Goal: Navigation & Orientation: Find specific page/section

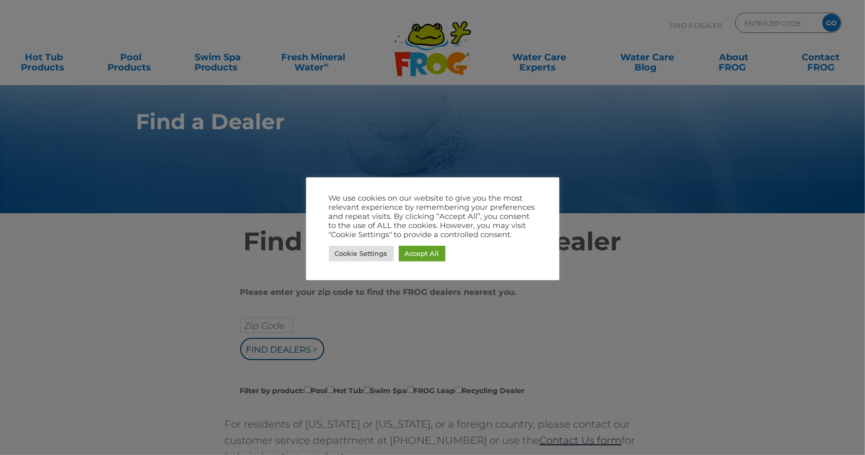
click at [105, 259] on div at bounding box center [432, 227] width 865 height 455
click at [255, 339] on div at bounding box center [432, 227] width 865 height 455
click at [413, 252] on link "Accept All" at bounding box center [422, 254] width 47 height 16
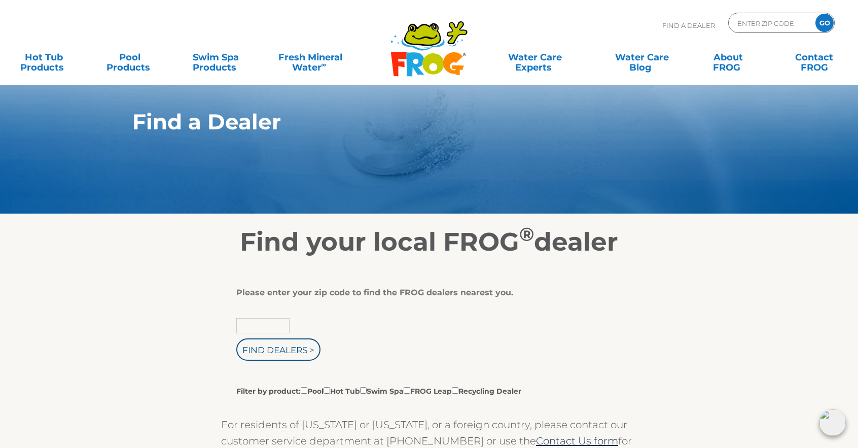
click at [259, 323] on input "text" at bounding box center [262, 325] width 53 height 15
type input "49807"
click at [236, 338] on input "Find Dealers >" at bounding box center [278, 349] width 84 height 22
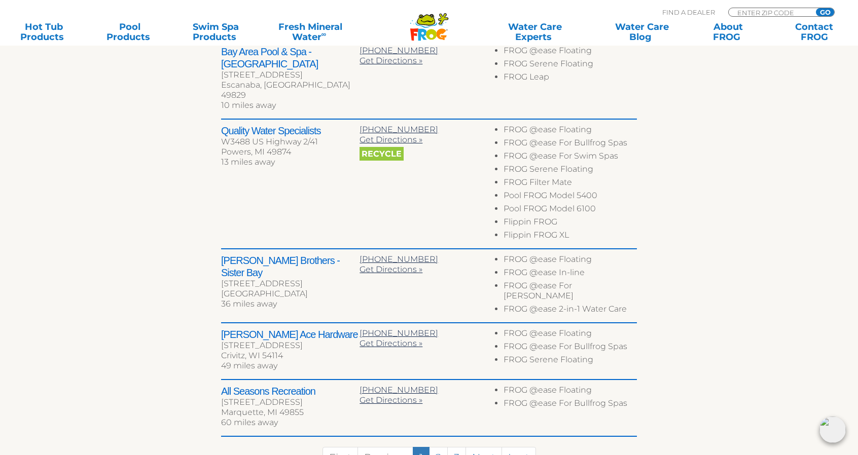
scroll to position [454, 0]
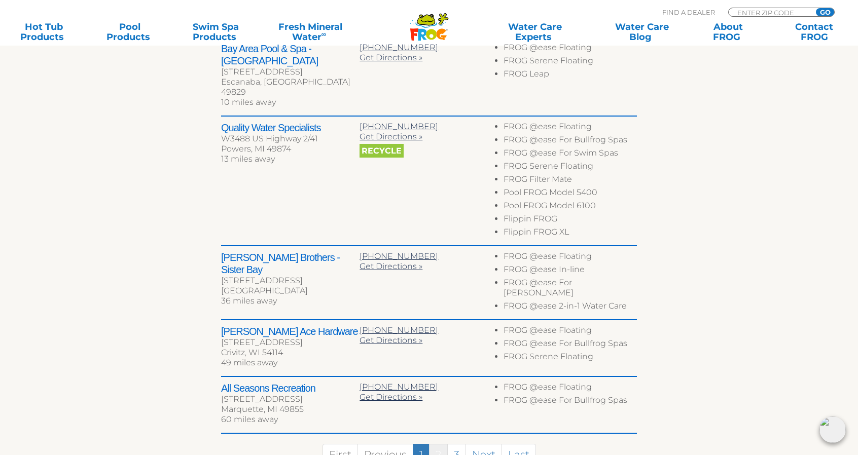
click at [435, 444] on link "2" at bounding box center [438, 455] width 19 height 22
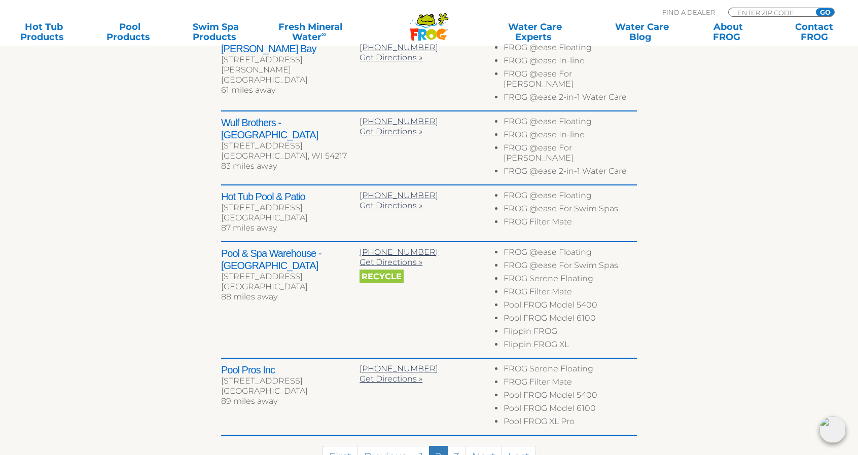
click at [374, 270] on span "Recycle" at bounding box center [381, 277] width 44 height 14
click at [426, 446] on link "1" at bounding box center [421, 457] width 17 height 22
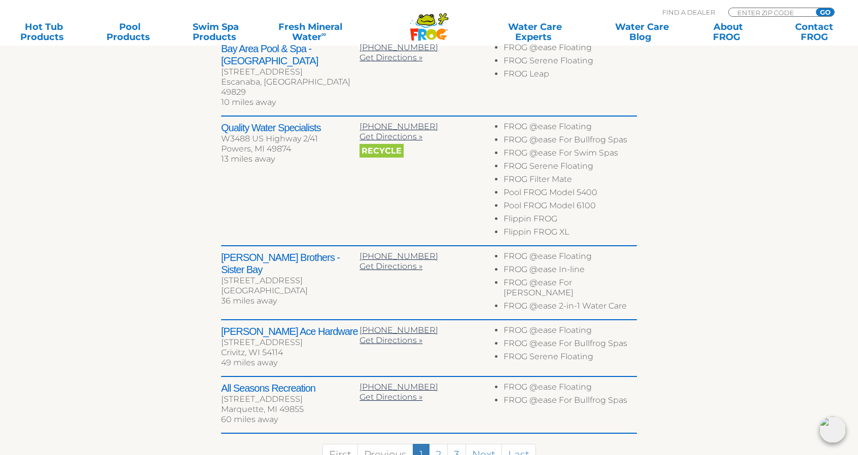
scroll to position [0, 0]
